Goal: Transaction & Acquisition: Purchase product/service

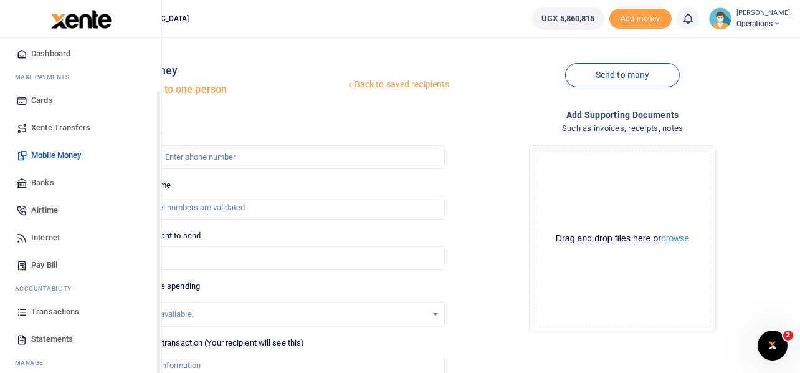
scroll to position [62, 0]
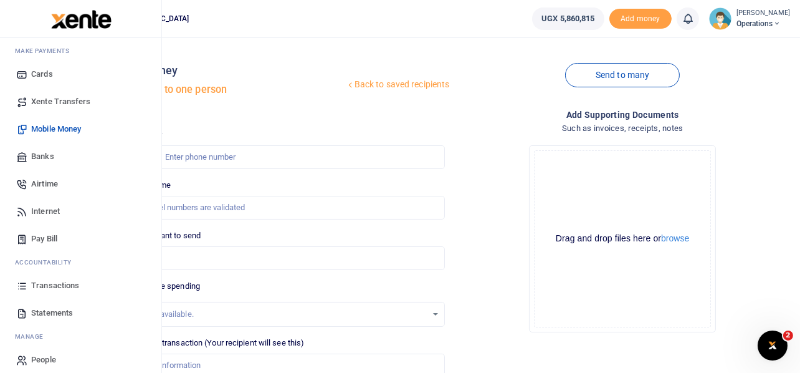
click at [50, 209] on span "Internet" at bounding box center [45, 211] width 29 height 12
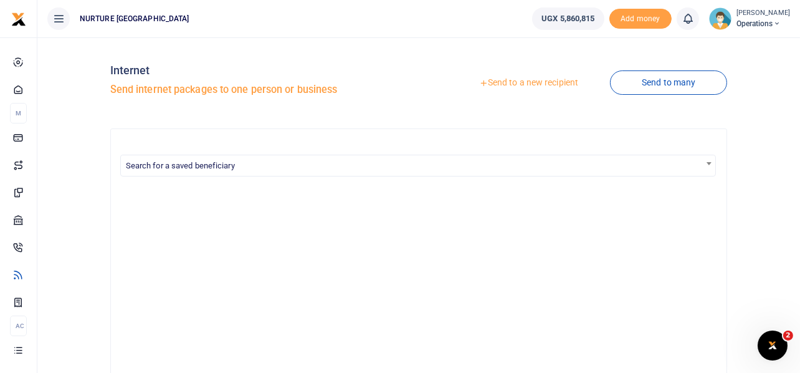
click at [534, 82] on link "Send to a new recipient" at bounding box center [528, 83] width 163 height 22
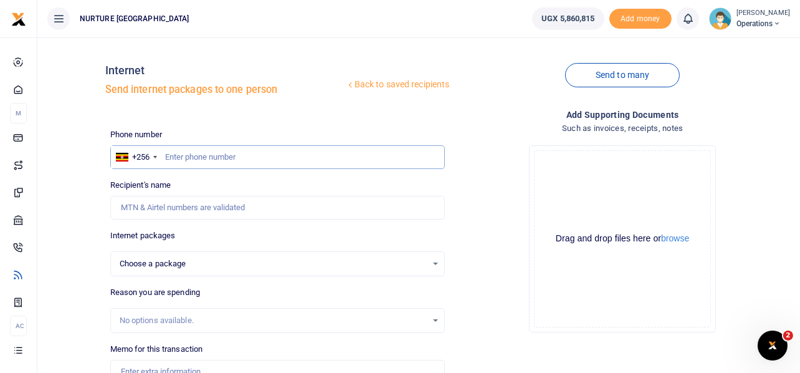
click at [246, 157] on input "text" at bounding box center [277, 157] width 335 height 24
paste input "74-4-651-002"
click at [201, 157] on input "74-4-651-002" at bounding box center [277, 157] width 335 height 24
click at [199, 156] on input "74-4-651-002" at bounding box center [277, 157] width 335 height 24
click at [184, 156] on input "74-4-651002" at bounding box center [277, 157] width 335 height 24
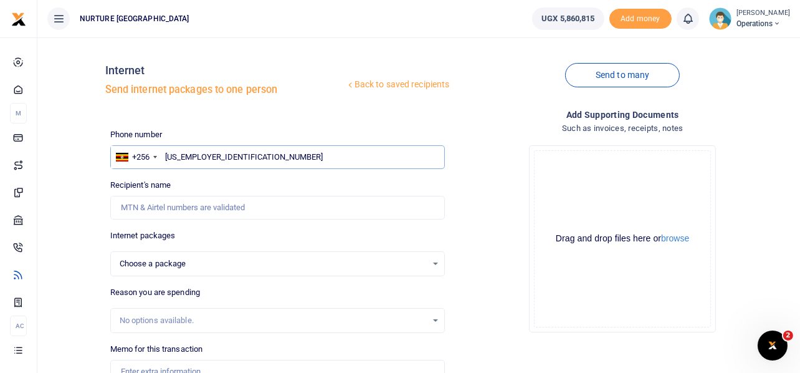
click at [178, 156] on input "74-4651002" at bounding box center [277, 157] width 335 height 24
click at [211, 156] on input "744651002" at bounding box center [277, 157] width 335 height 24
type input "744651002"
select select
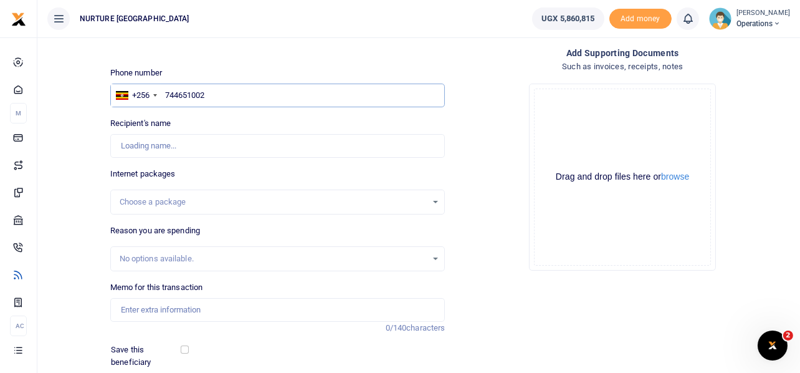
type input "Reagan Ssengendo"
type input "744651002"
click at [435, 202] on div "Choose a package" at bounding box center [278, 202] width 334 height 14
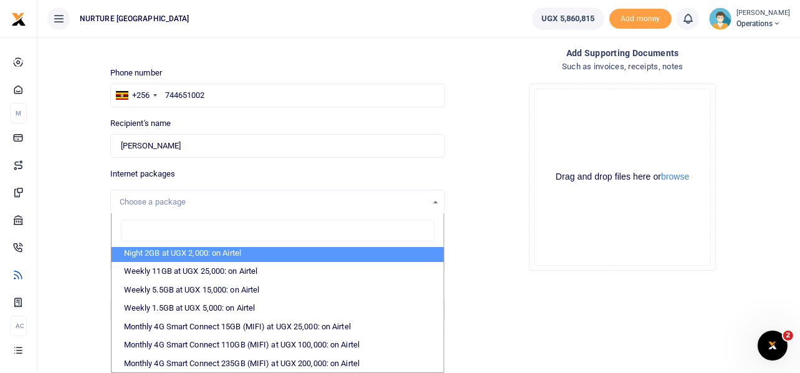
scroll to position [124, 0]
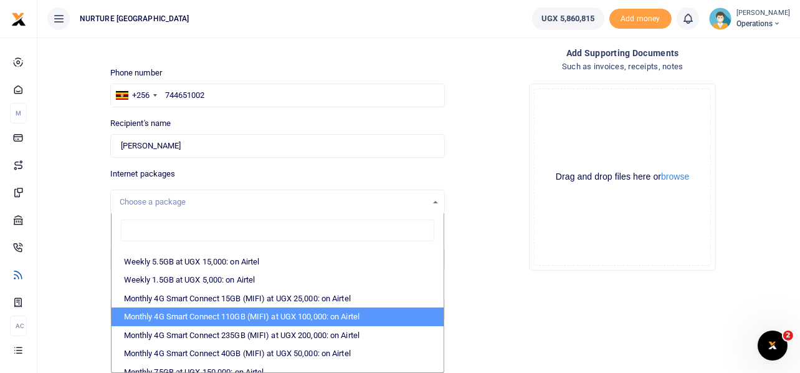
click at [239, 312] on li "Monthly 4G Smart Connect 110GB (MIFI) at UGX 100,000: on Airtel" at bounding box center [278, 316] width 333 height 19
select select "bOgthpMmaC1ZLyOYxyMBhyoFgzYRJ+Y7LKMECHiZT2c="
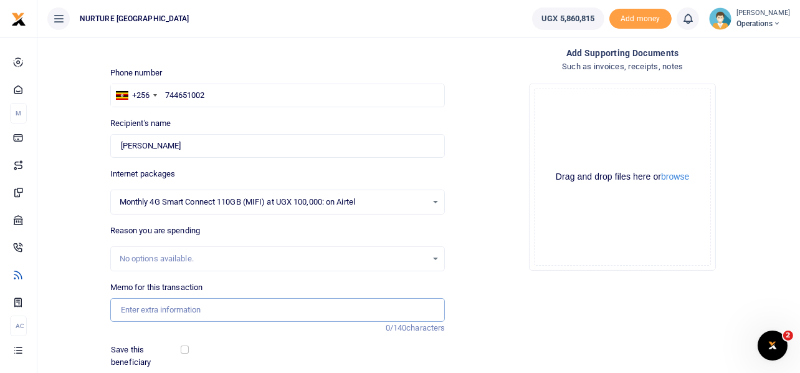
click at [214, 308] on input "Memo for this transaction" at bounding box center [277, 310] width 335 height 24
click at [215, 307] on input "Data for cofounder August 2025" at bounding box center [277, 310] width 335 height 24
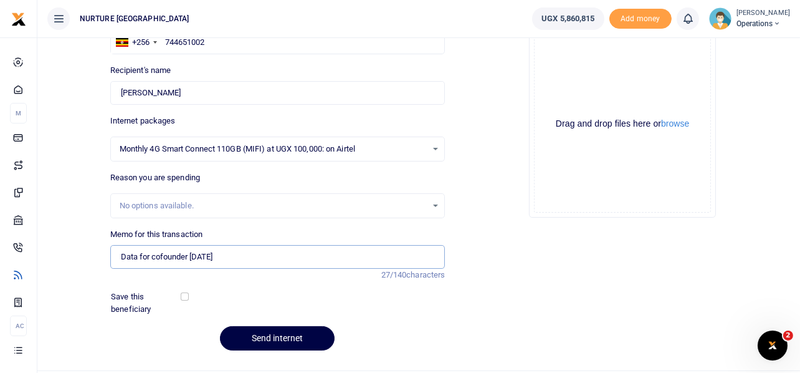
scroll to position [144, 0]
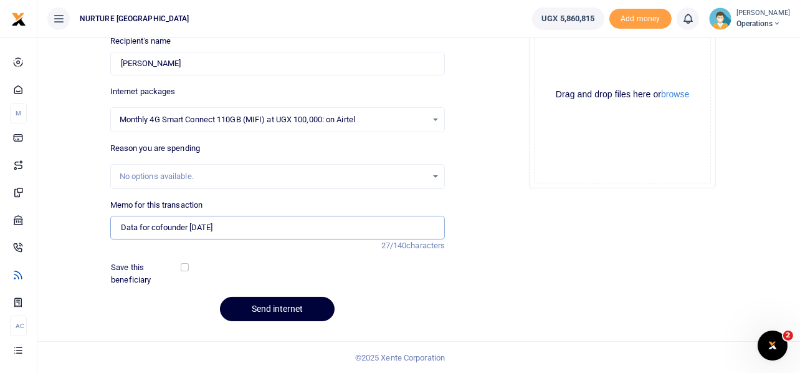
type input "Data for cofounder Oct 2025"
click at [272, 312] on button "Send internet" at bounding box center [277, 309] width 115 height 24
